Goal: Use online tool/utility: Utilize a website feature to perform a specific function

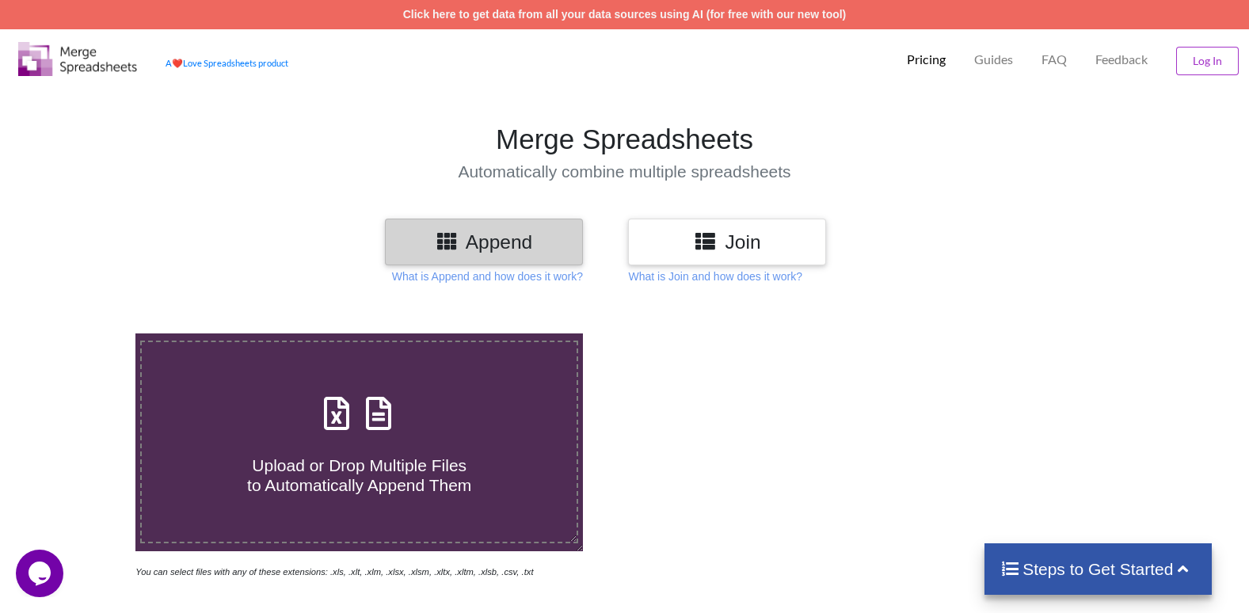
click at [397, 416] on icon at bounding box center [379, 405] width 40 height 33
click at [86, 333] on input "Upload or Drop Multiple Files to Automatically Append Them" at bounding box center [86, 333] width 0 height 0
type input "C:\fakepath\5000573564 IW June - 95 Parts.xls"
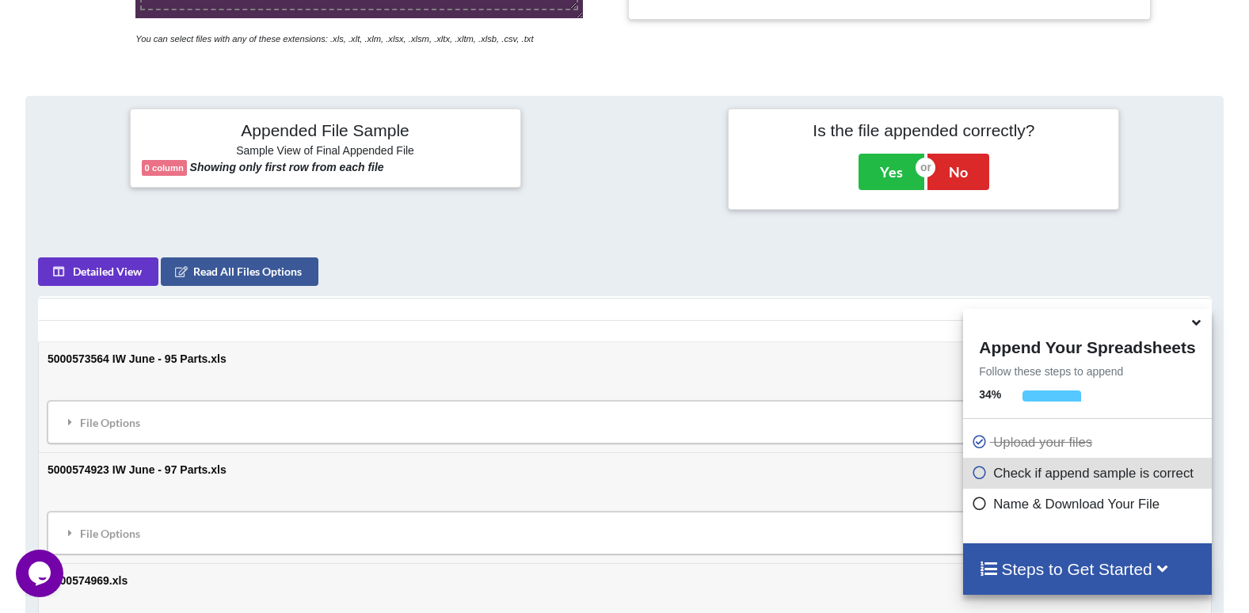
scroll to position [470, 0]
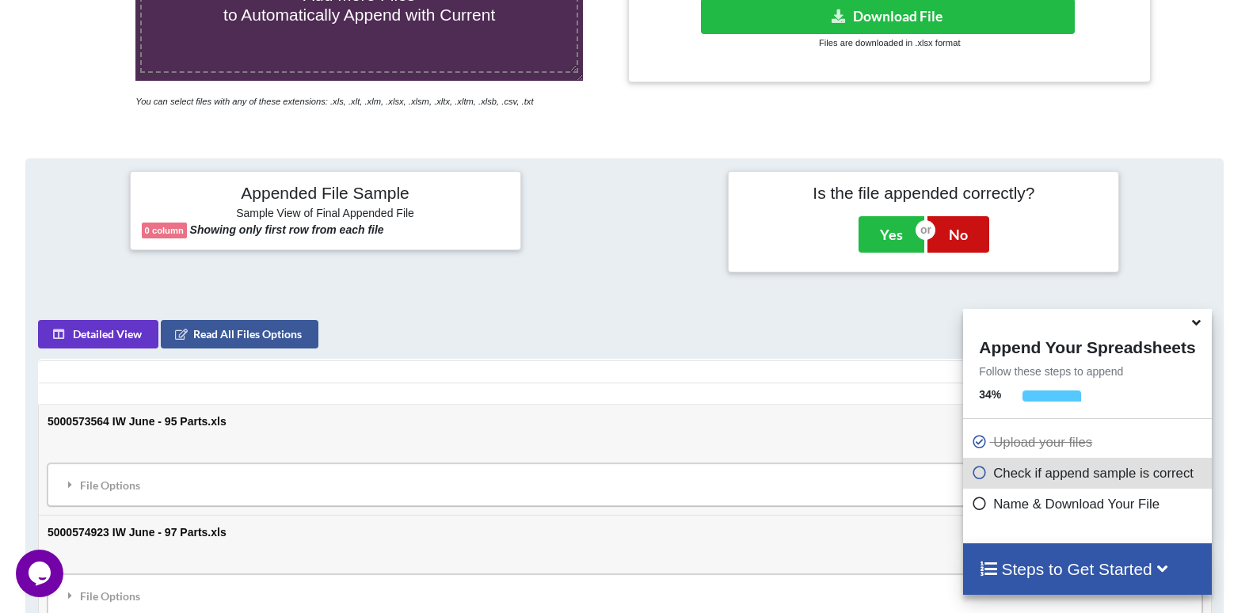
click at [978, 227] on button "No" at bounding box center [958, 234] width 62 height 36
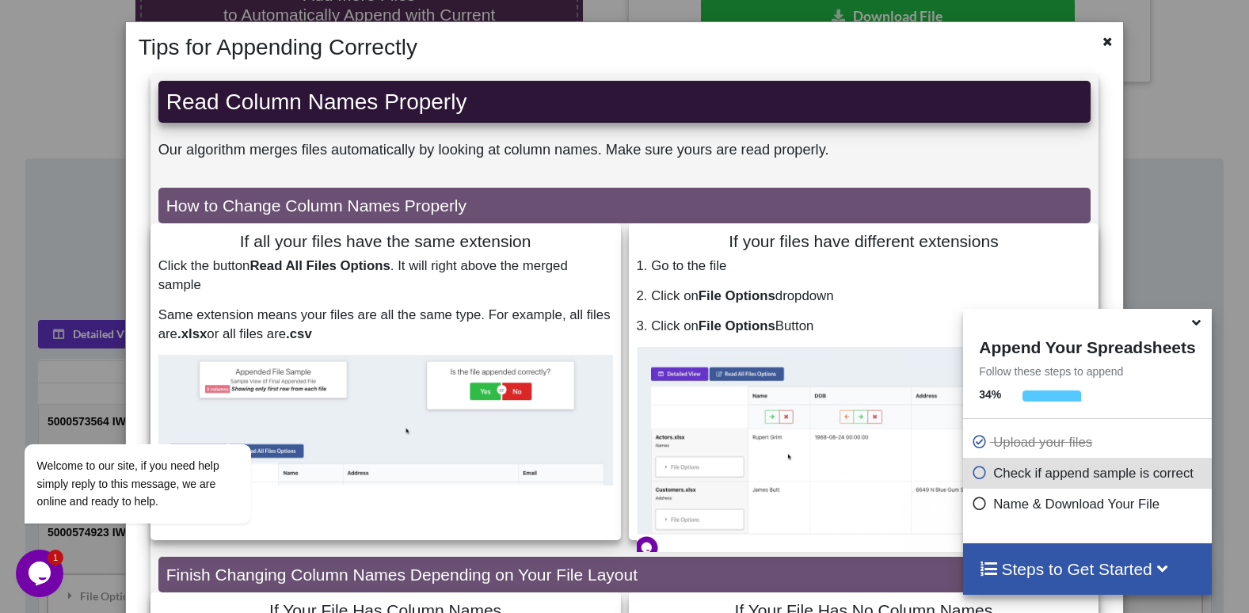
scroll to position [0, 0]
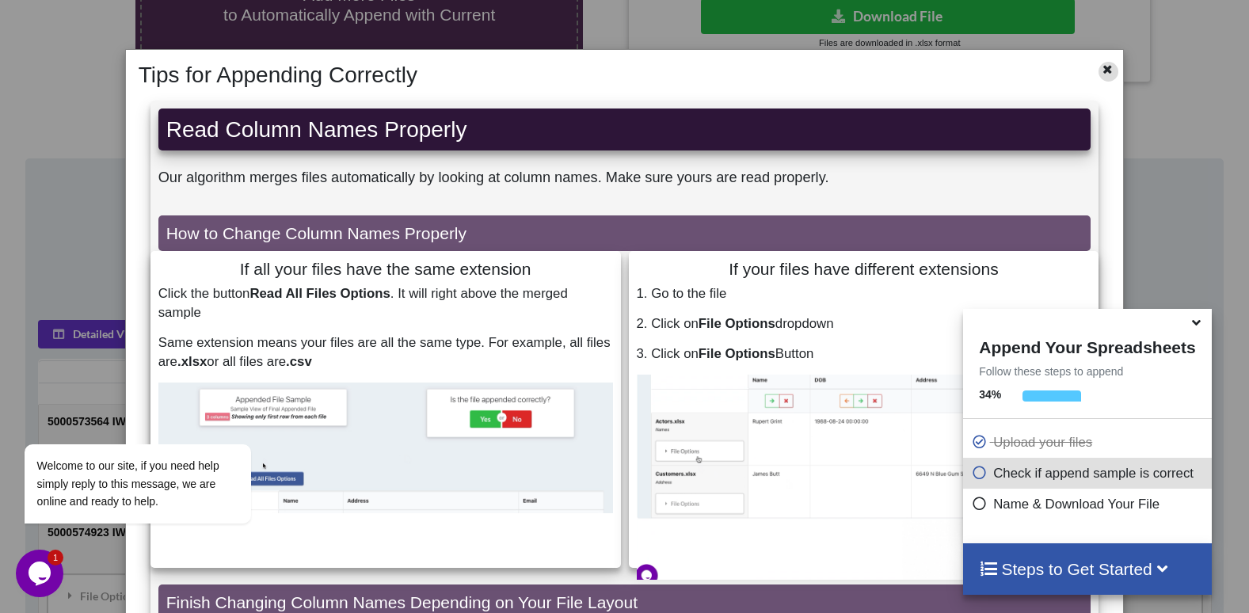
click at [1101, 66] on icon at bounding box center [1107, 67] width 13 height 11
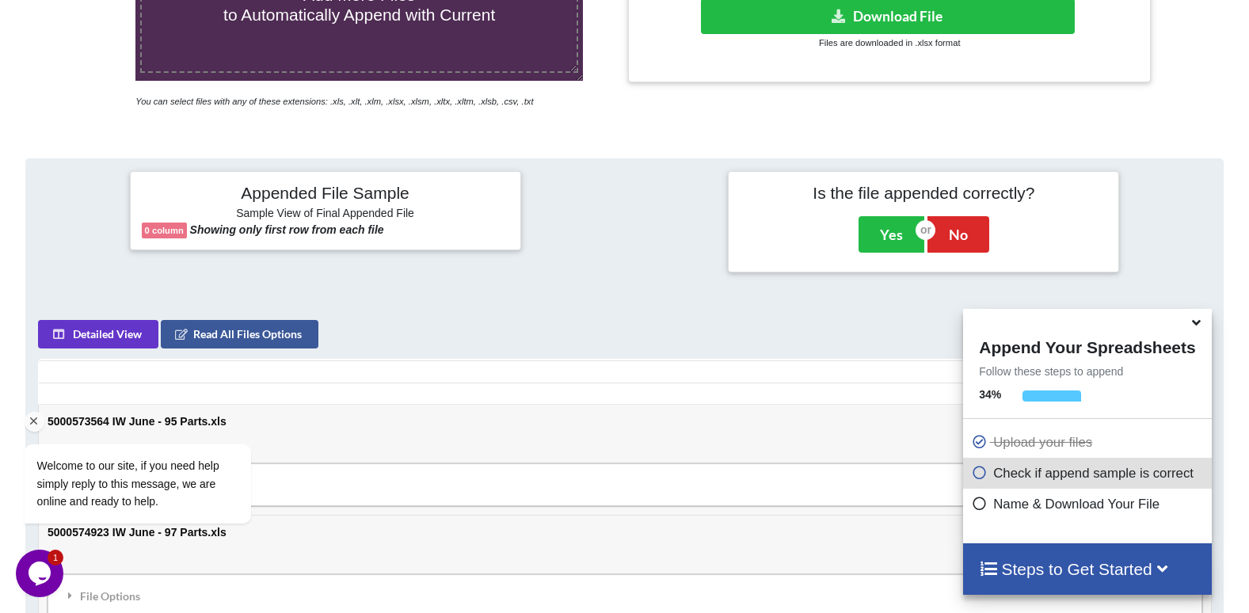
click at [222, 333] on div "Welcome to our site, if you need help simply reply to this message, we are onli…" at bounding box center [158, 418] width 285 height 241
click at [281, 329] on div "Welcome to our site, if you need help simply reply to this message, we are onli…" at bounding box center [158, 418] width 285 height 241
click at [523, 281] on div "Appended File Sample Sample View of Final Appended File 0 column Showing only f…" at bounding box center [624, 222] width 1221 height 126
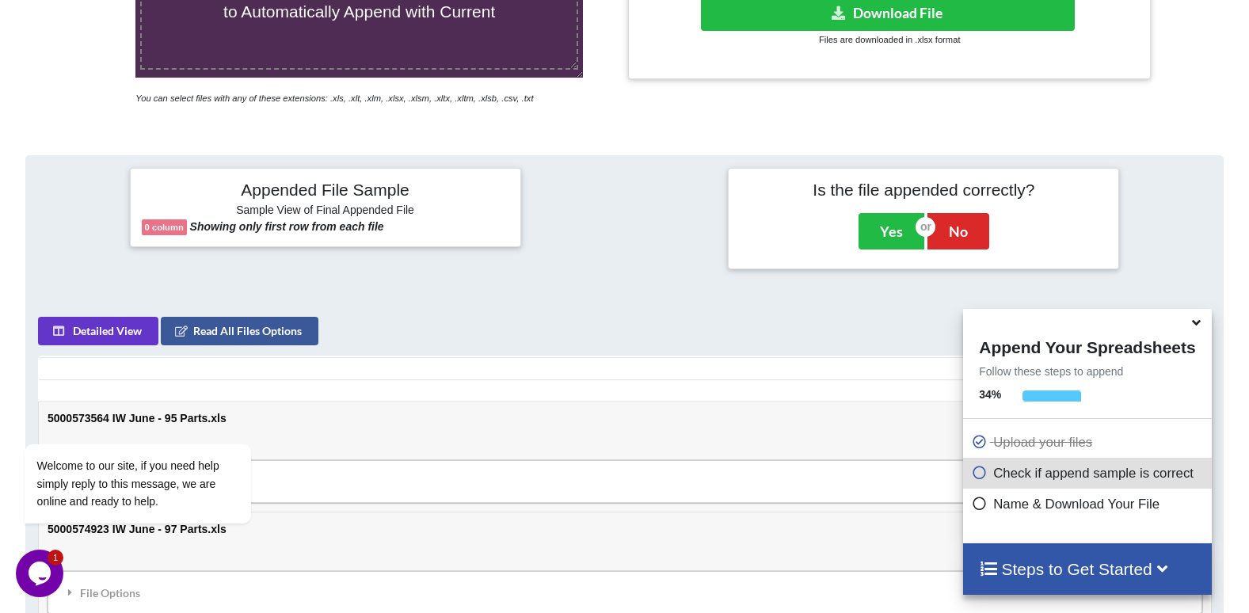
scroll to position [470, 0]
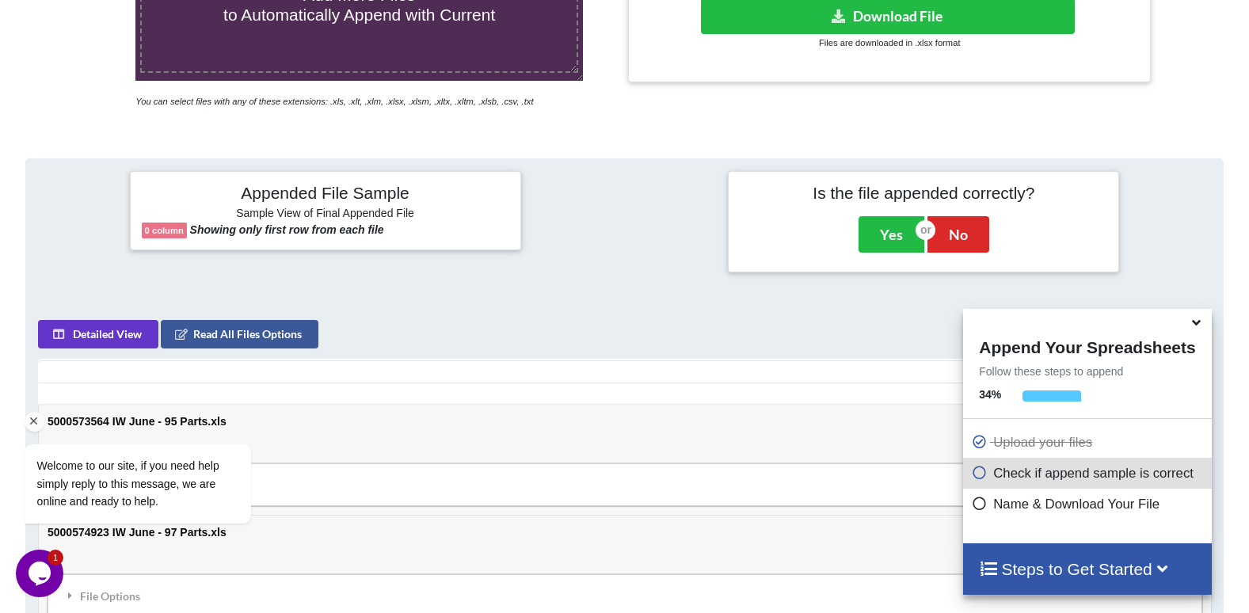
click at [271, 328] on div "Welcome to our site, if you need help simply reply to this message, we are onli…" at bounding box center [158, 418] width 285 height 241
click at [329, 267] on div "Appended File Sample Sample View of Final Appended File 0 column Showing only f…" at bounding box center [325, 221] width 399 height 101
click at [279, 336] on div "Welcome to our site, if you need help simply reply to this message, we are onli…" at bounding box center [158, 418] width 285 height 241
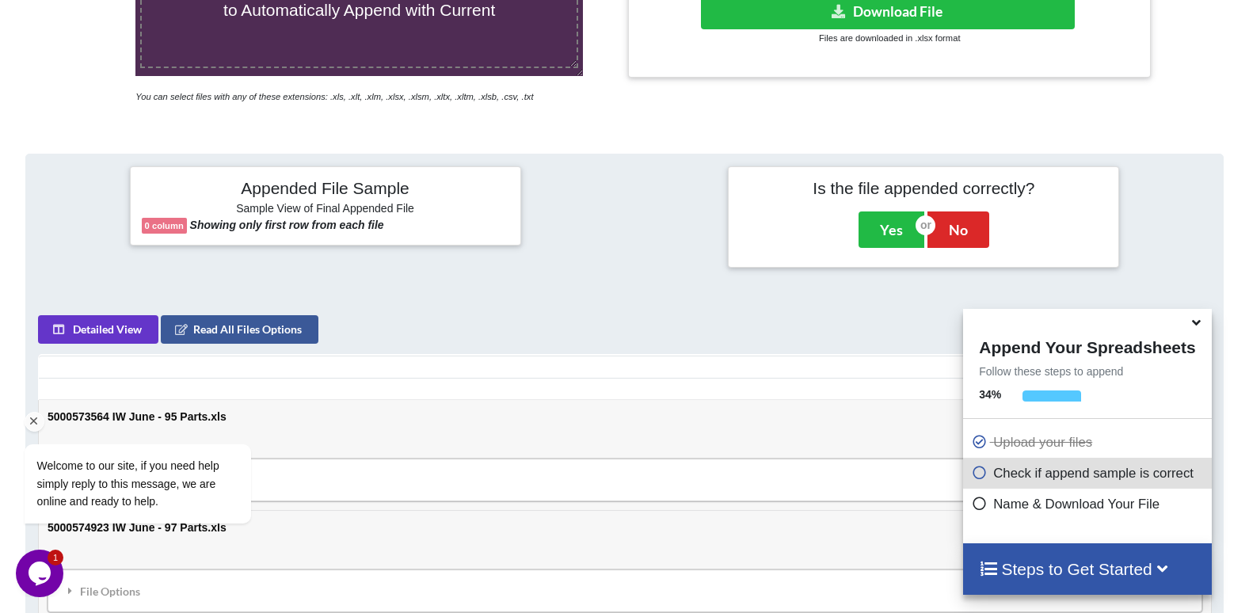
click at [266, 339] on div "Welcome to our site, if you need help simply reply to this message, we are onli…" at bounding box center [158, 418] width 285 height 241
click at [971, 222] on button "No" at bounding box center [958, 229] width 62 height 36
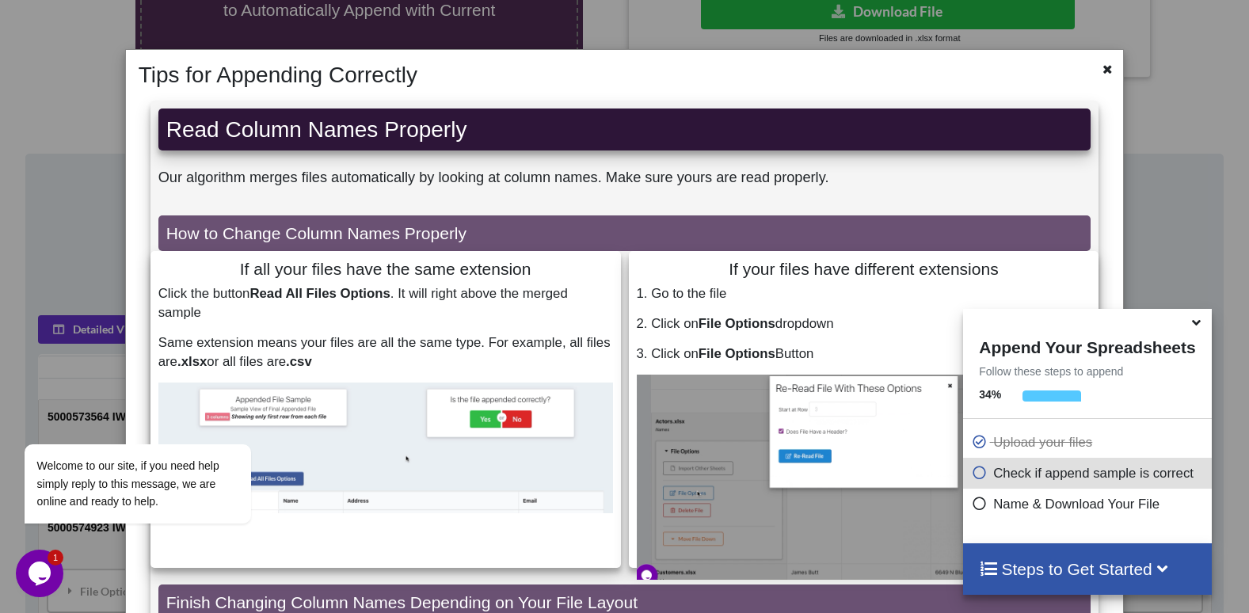
scroll to position [0, 0]
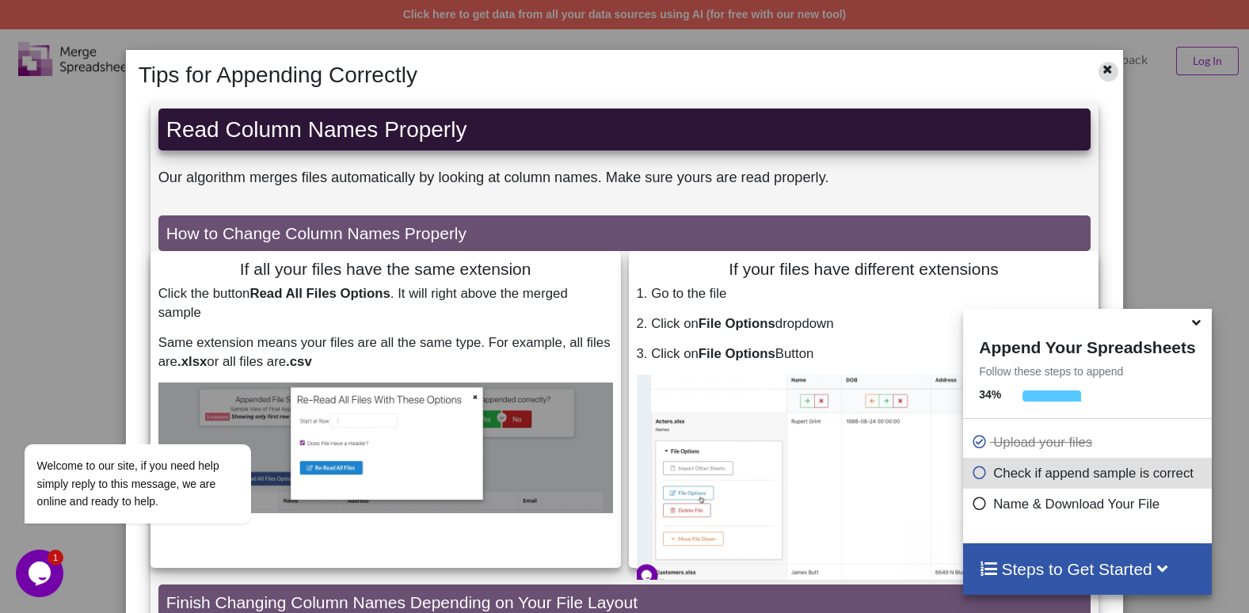
click at [1102, 72] on icon at bounding box center [1107, 67] width 13 height 11
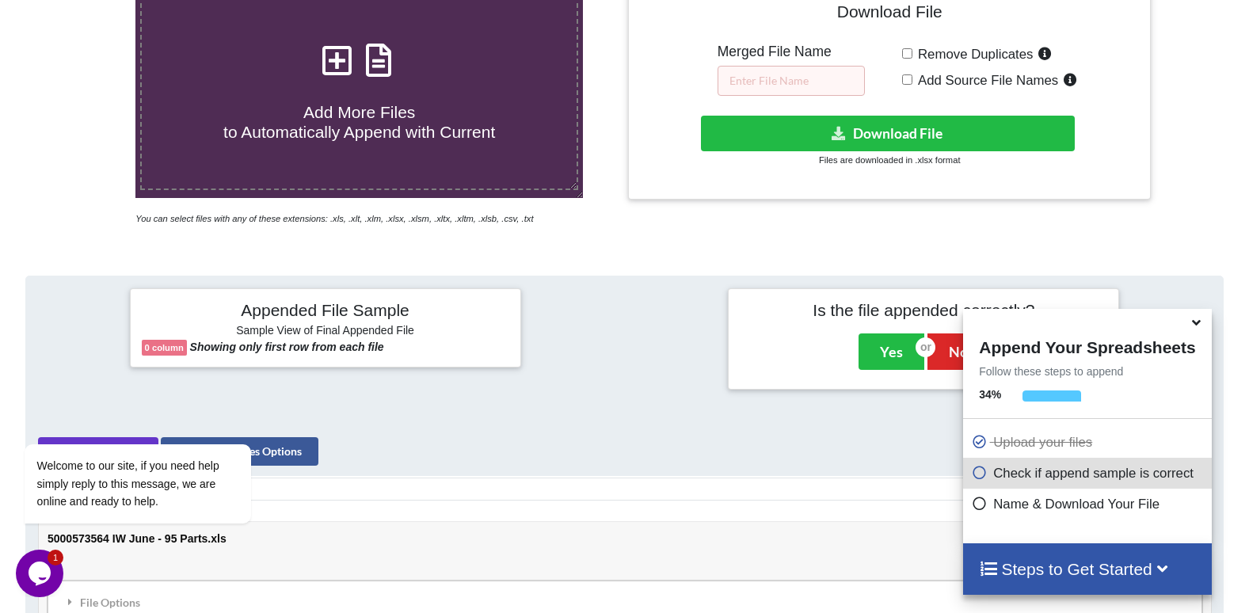
scroll to position [79, 0]
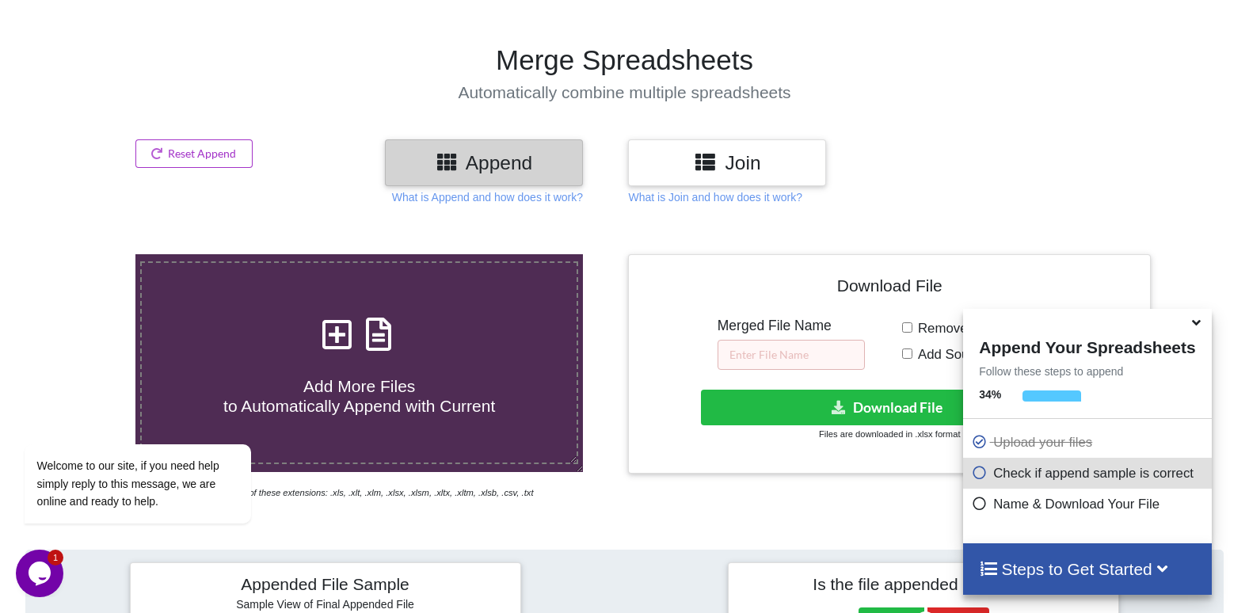
click at [739, 156] on h3 "Join" at bounding box center [727, 162] width 174 height 23
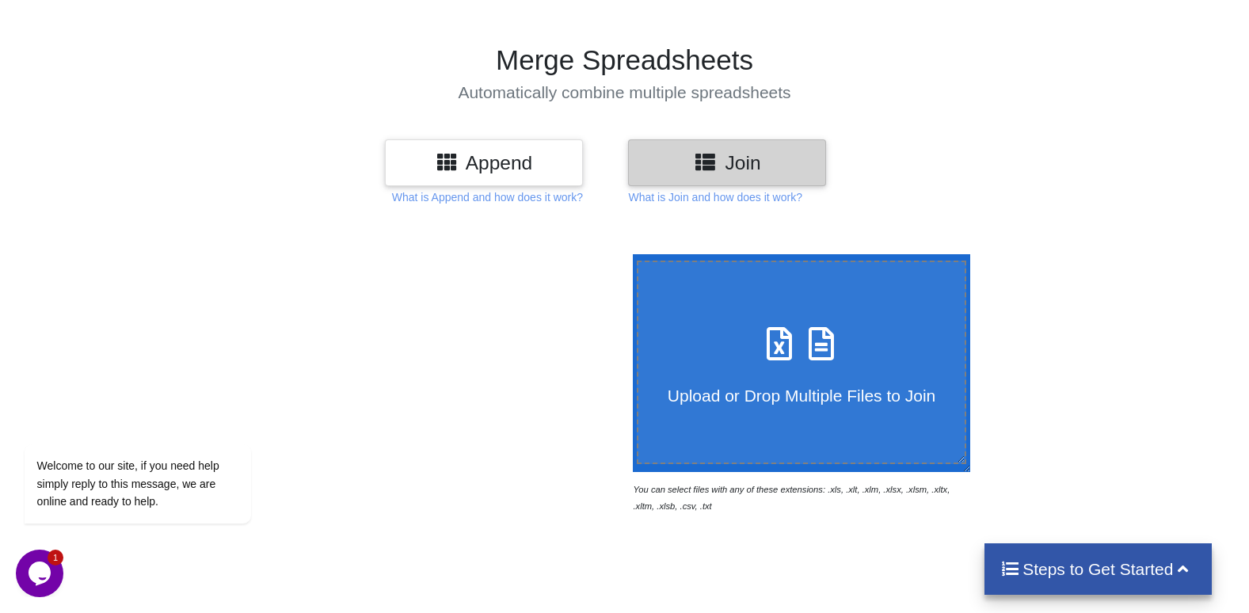
click at [765, 386] on span "Upload or Drop Multiple Files to Join" at bounding box center [801, 395] width 268 height 18
click at [629, 254] on input "Upload or Drop Multiple Files to Join" at bounding box center [629, 254] width 0 height 0
type input "C:\fakepath\5000573564 IW June - 95 Parts.xls"
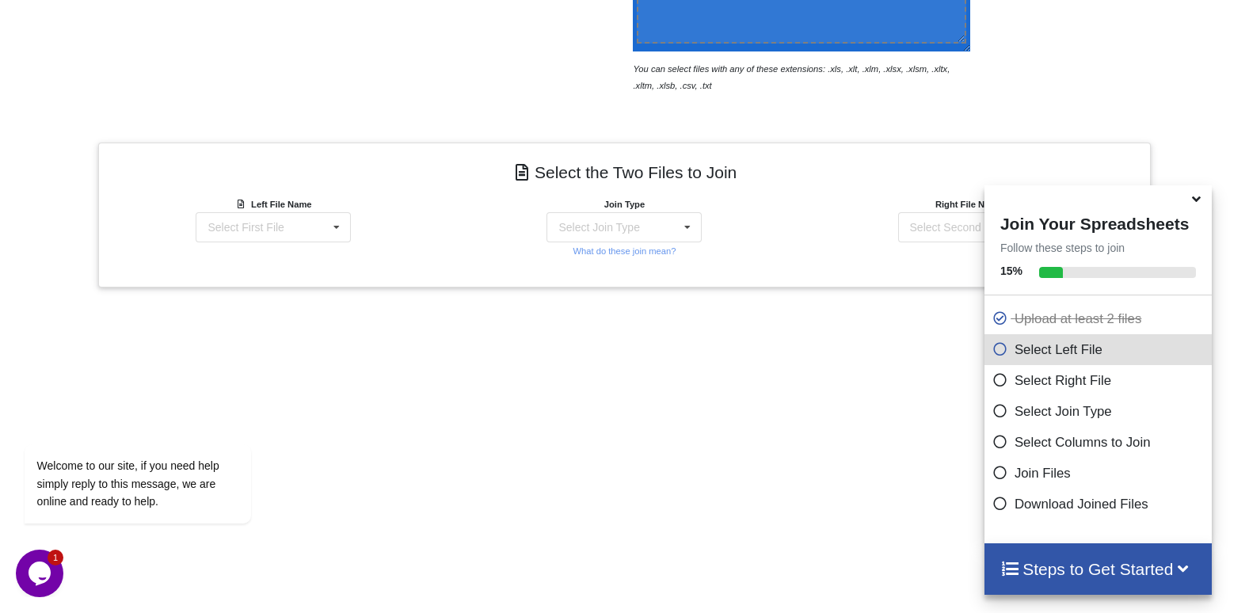
scroll to position [597, 0]
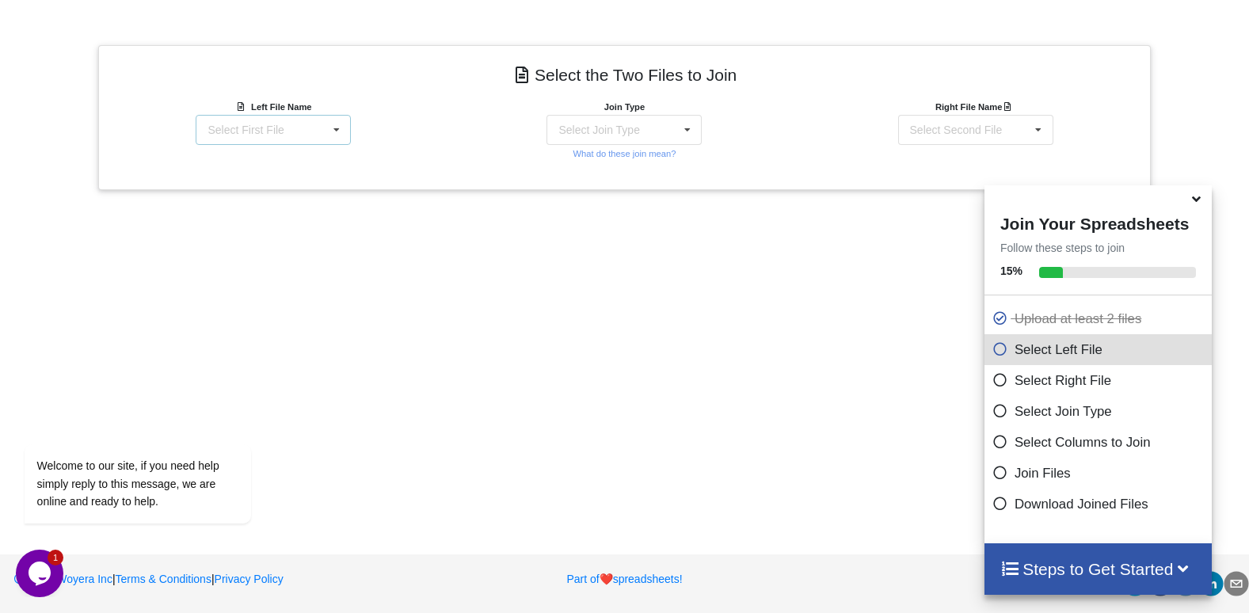
click at [323, 120] on div "Select First File 5000573564 IW June - 95 Parts.xls : undefined 5000574923 IW J…" at bounding box center [273, 130] width 155 height 30
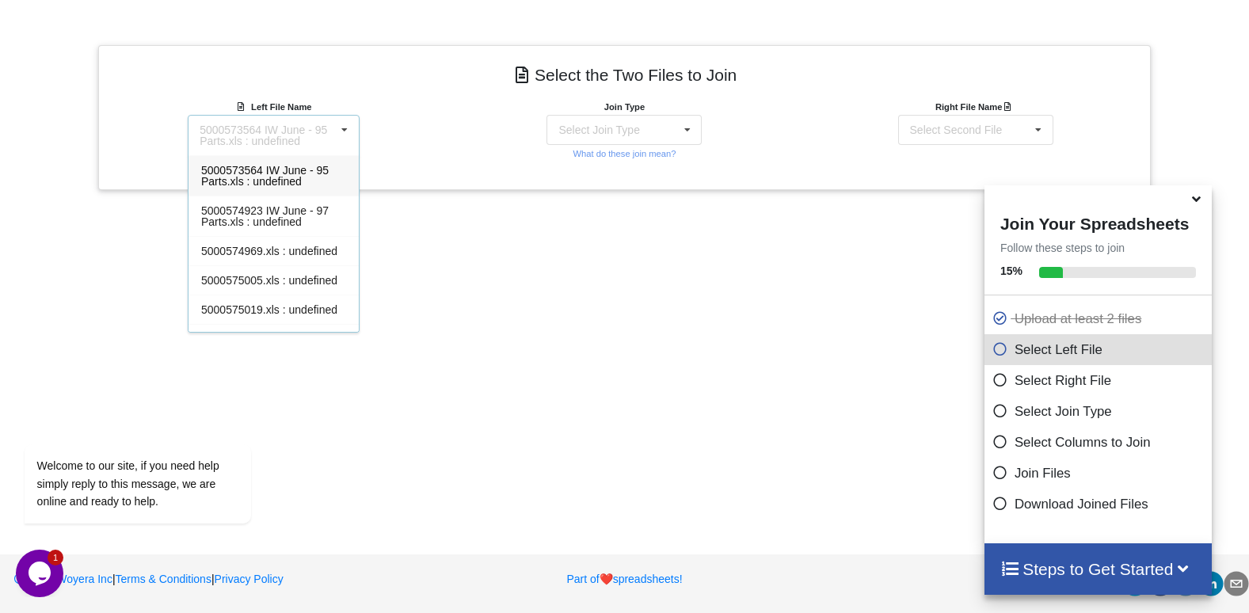
click at [606, 261] on div "Add More Files to Select For Join You can select files with any of these extens…" at bounding box center [624, 112] width 1249 height 818
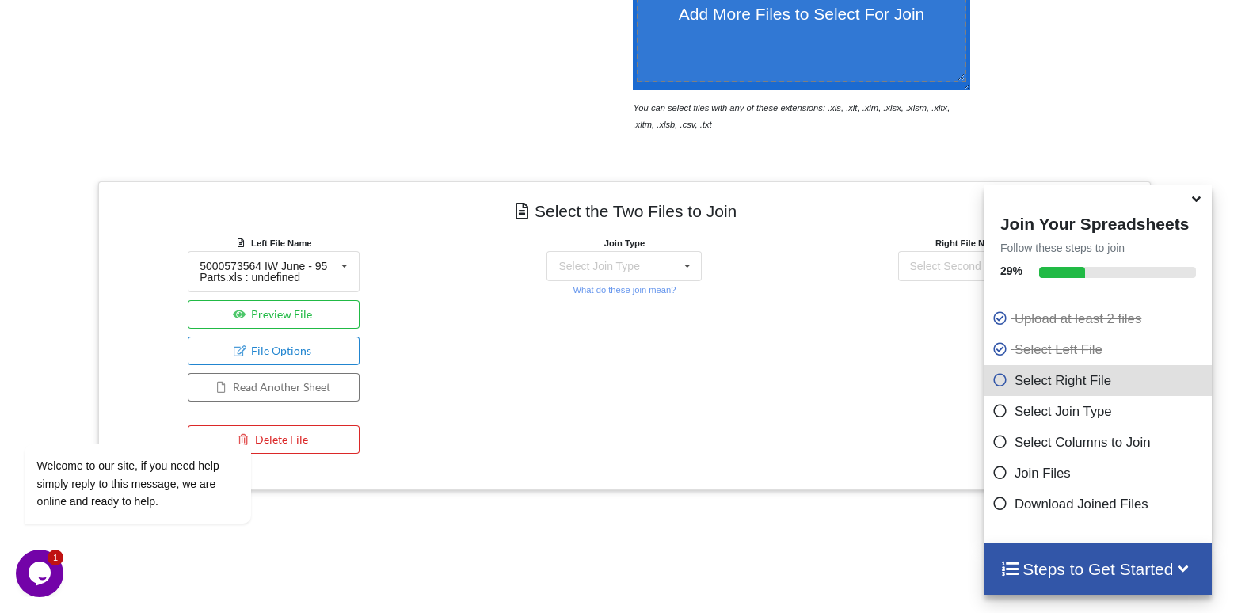
scroll to position [122, 0]
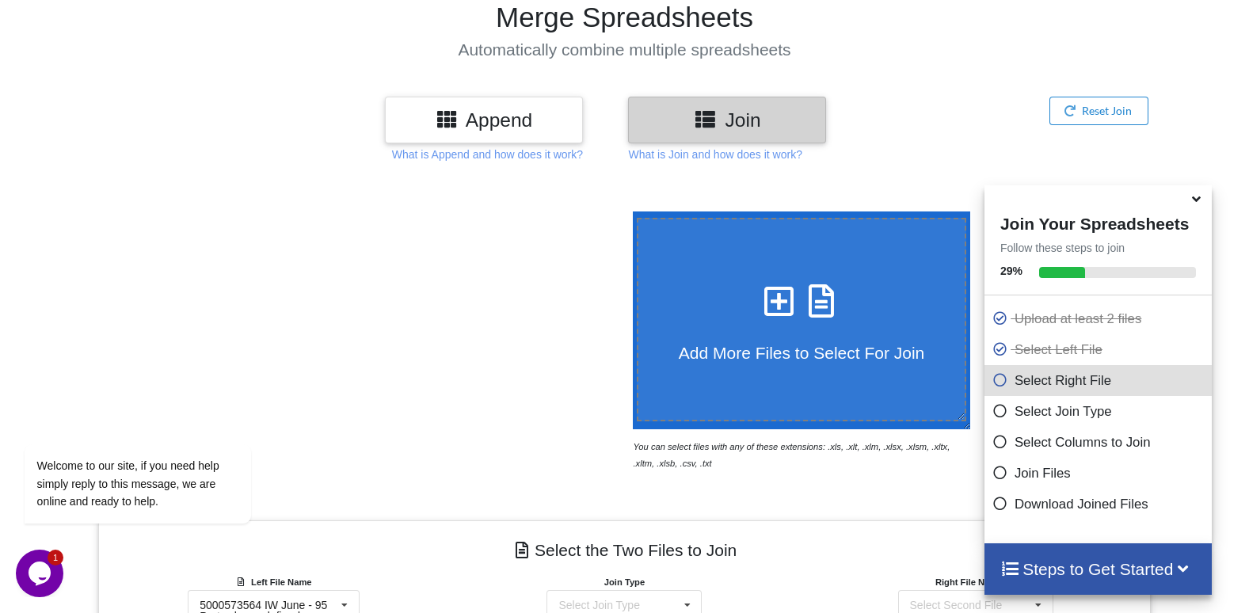
click at [478, 135] on div "Append" at bounding box center [484, 120] width 198 height 47
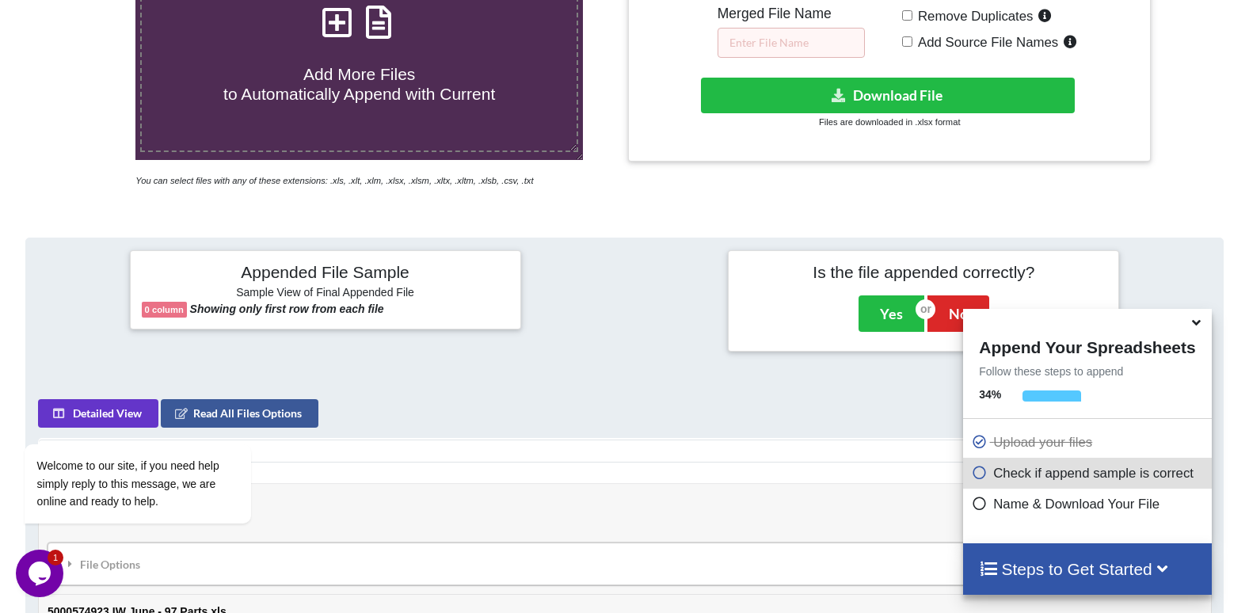
scroll to position [518, 0]
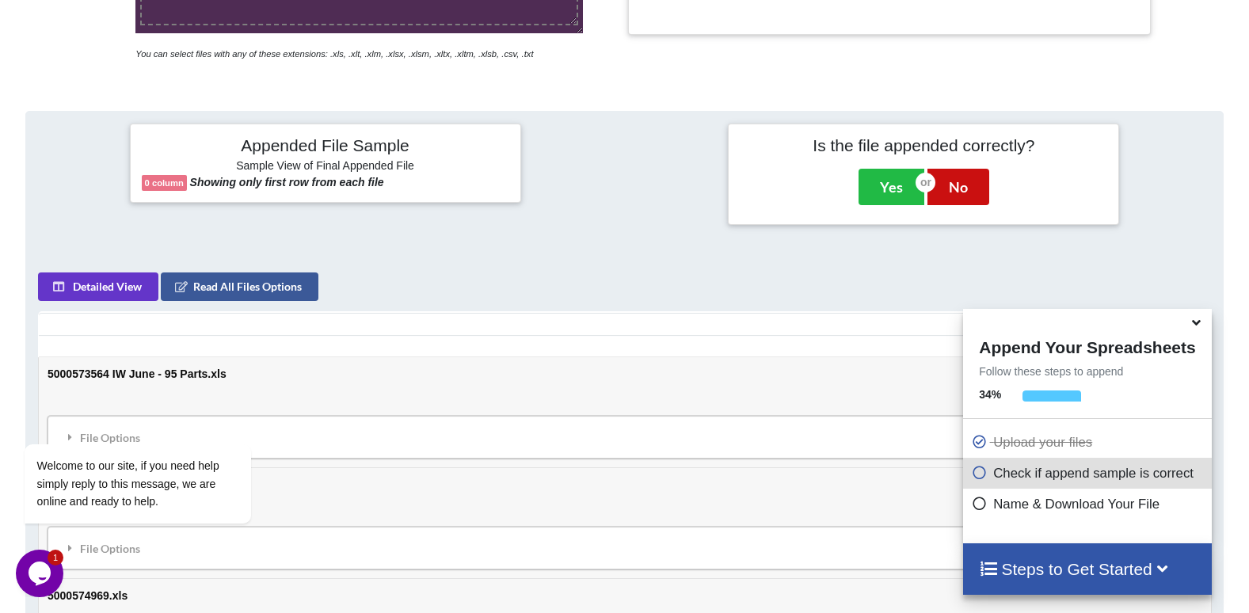
click at [971, 189] on button "No" at bounding box center [958, 187] width 62 height 36
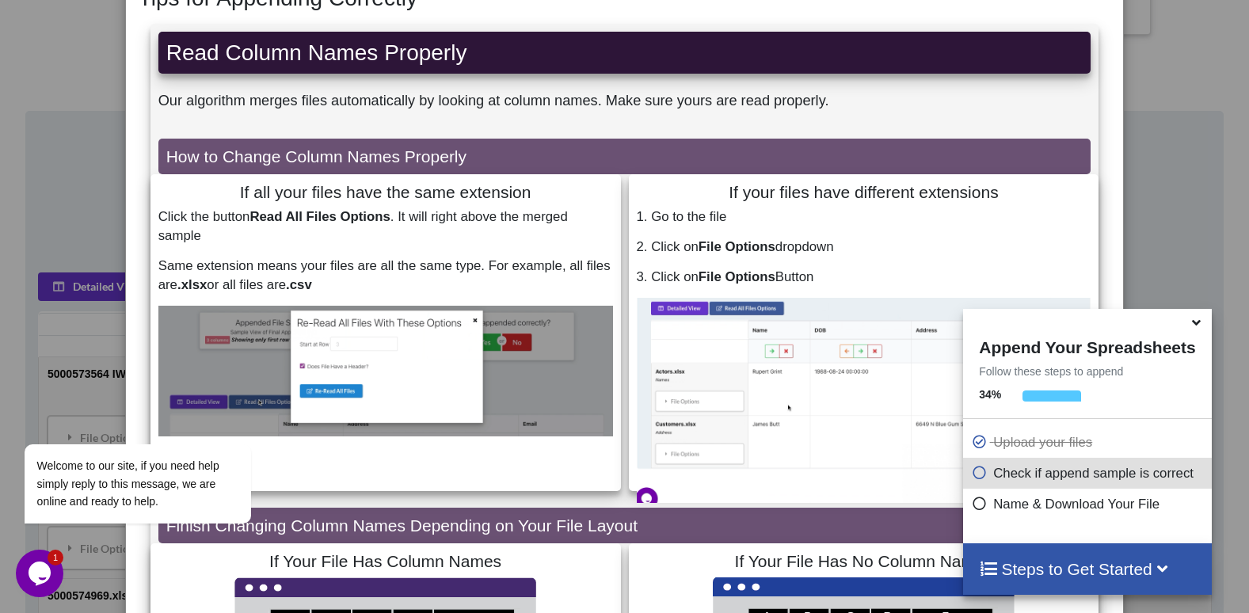
scroll to position [238, 0]
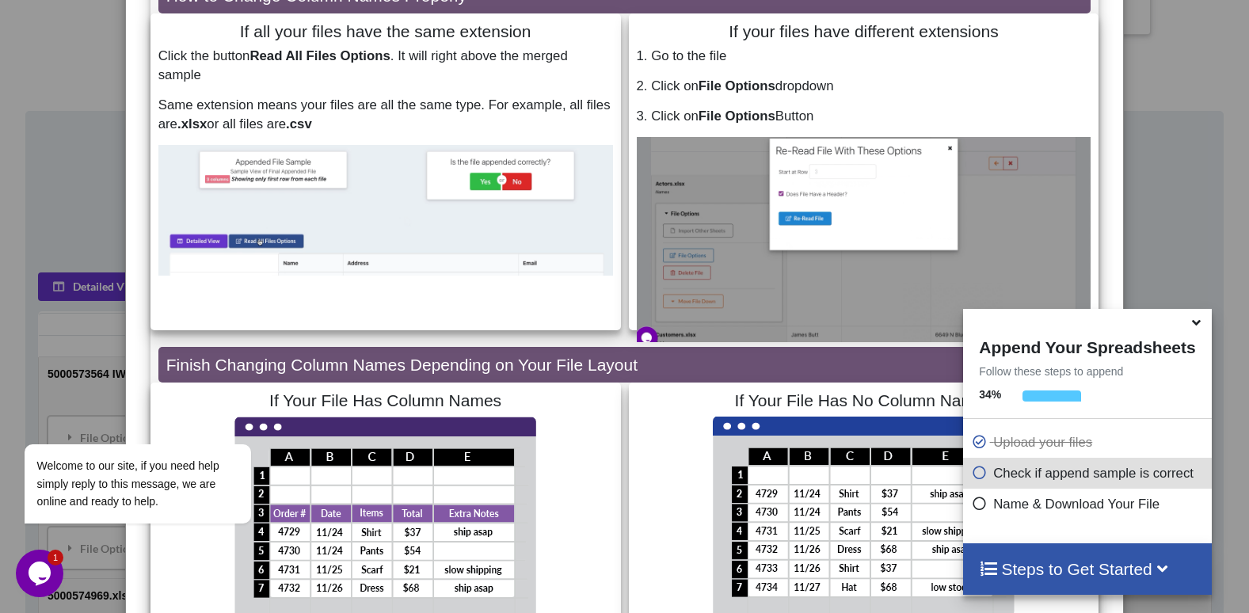
click at [1162, 173] on div "Tips for Appending Correctly Read Column Names Properly Our algorithm merges fi…" at bounding box center [624, 306] width 1249 height 613
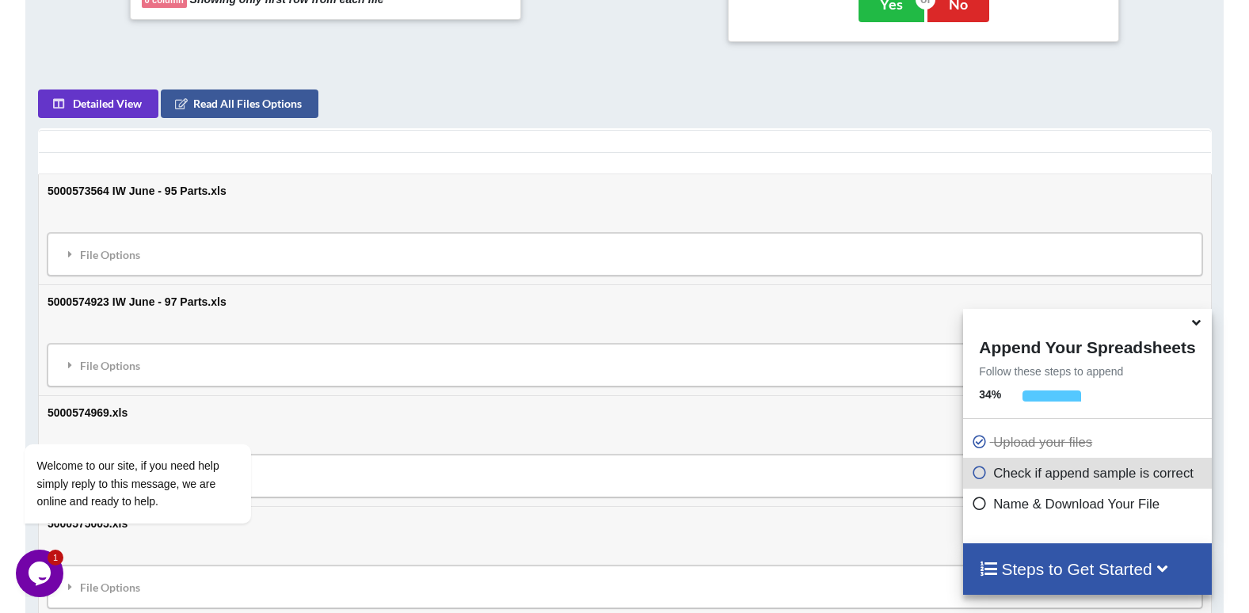
scroll to position [676, 0]
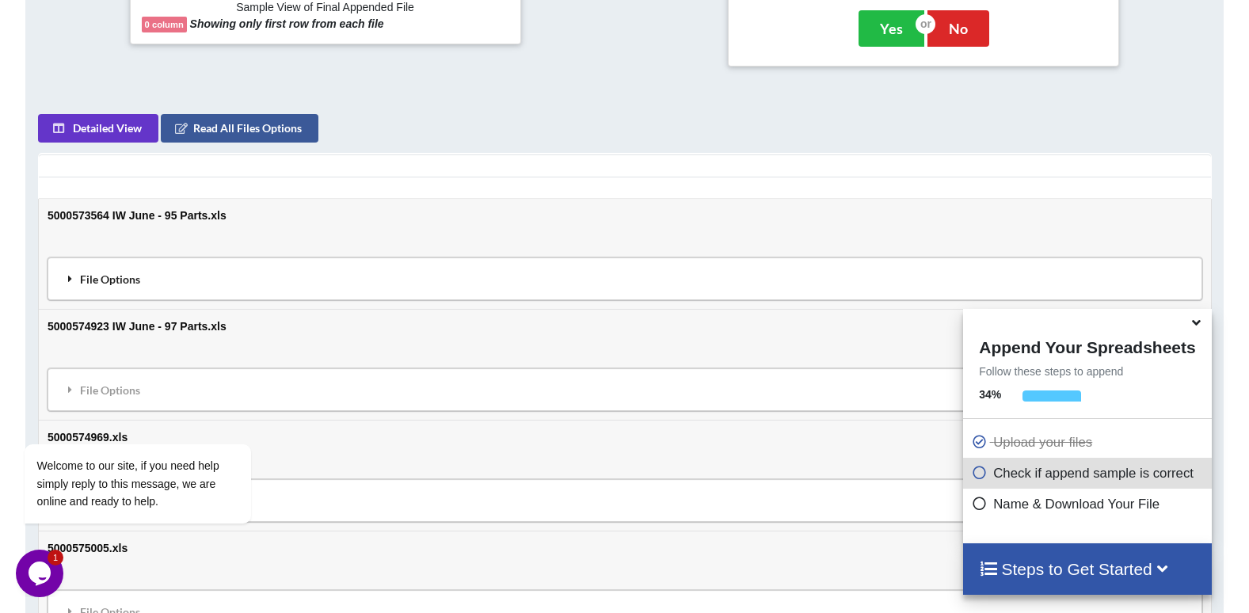
click at [98, 280] on div "File Options" at bounding box center [624, 278] width 1145 height 33
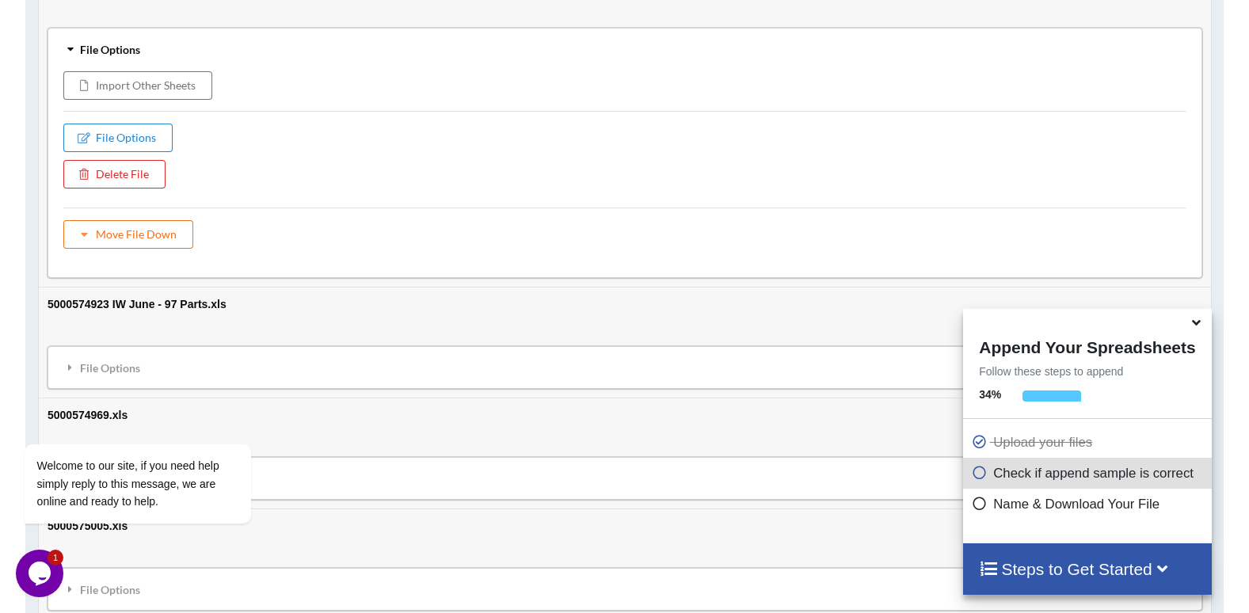
scroll to position [914, 0]
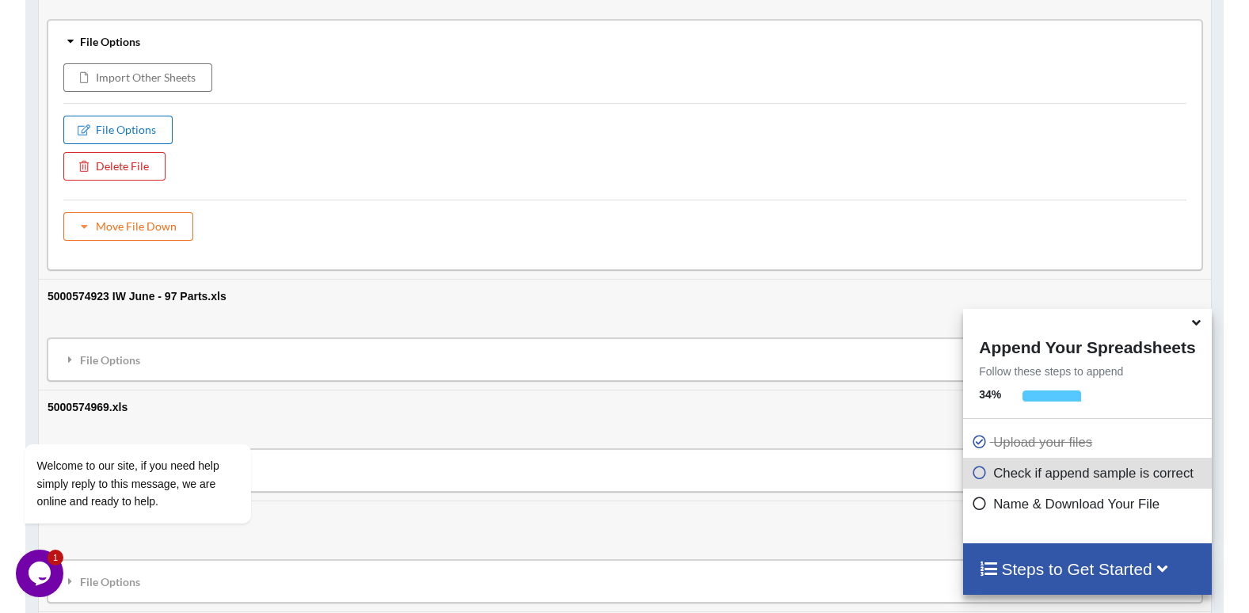
click at [153, 124] on button "File Options" at bounding box center [117, 130] width 109 height 29
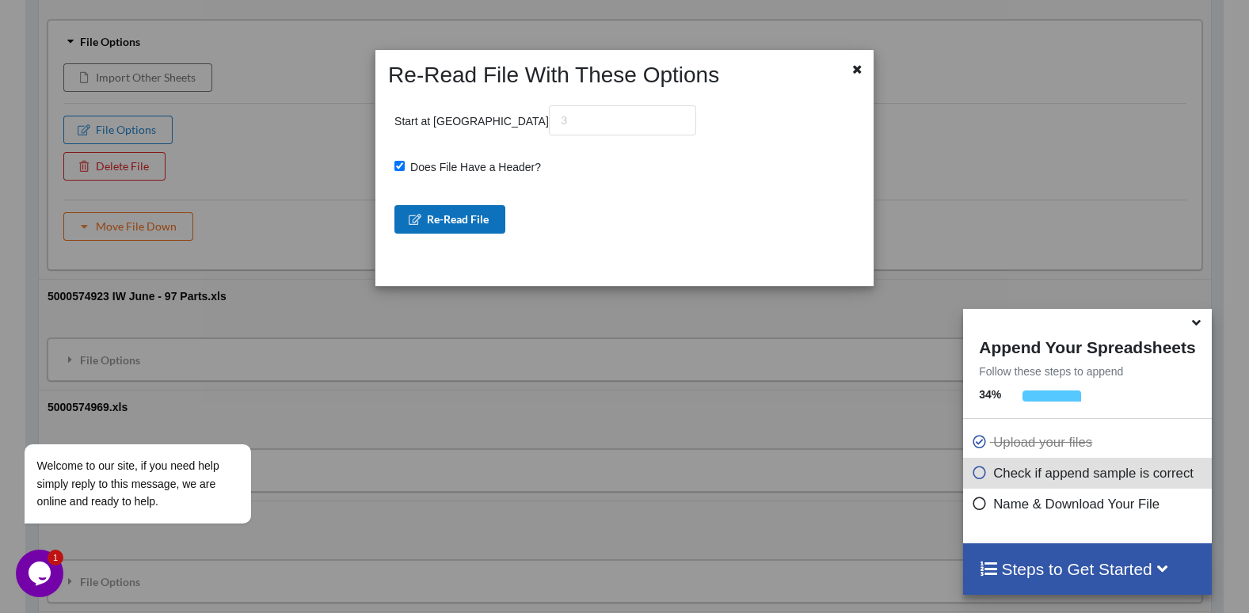
click at [449, 225] on button "Re-Read File" at bounding box center [449, 219] width 111 height 29
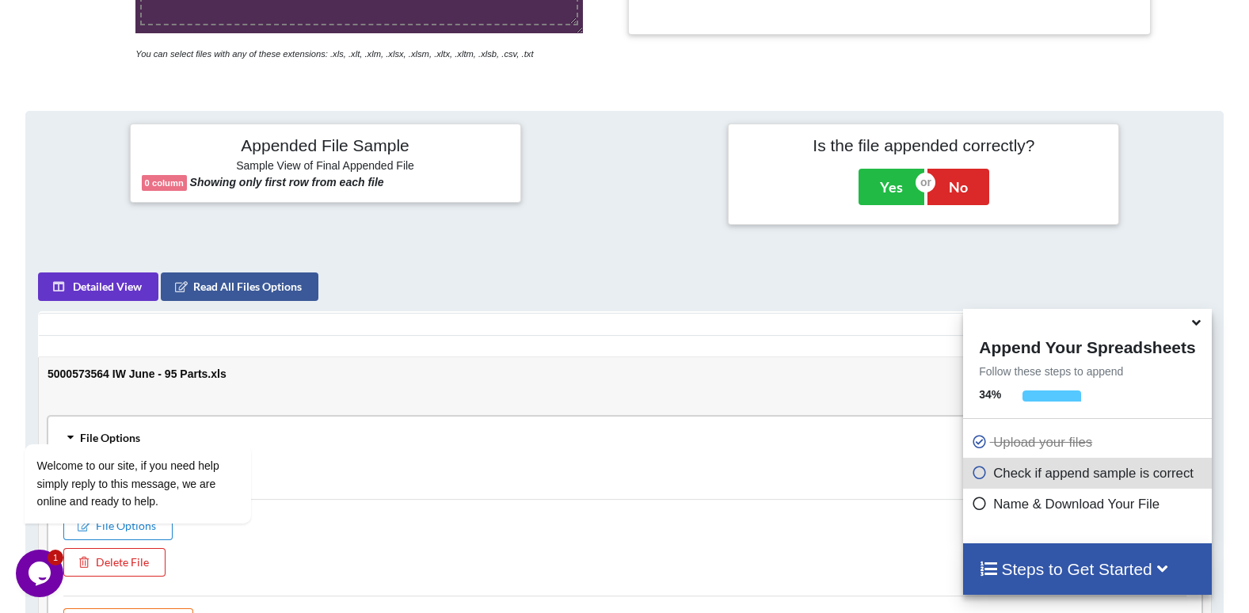
scroll to position [43, 0]
